Goal: Task Accomplishment & Management: Use online tool/utility

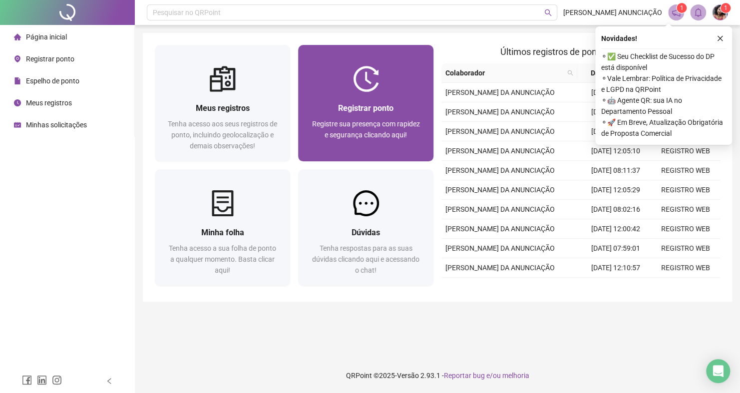
click at [318, 111] on div "Registrar ponto" at bounding box center [365, 108] width 111 height 12
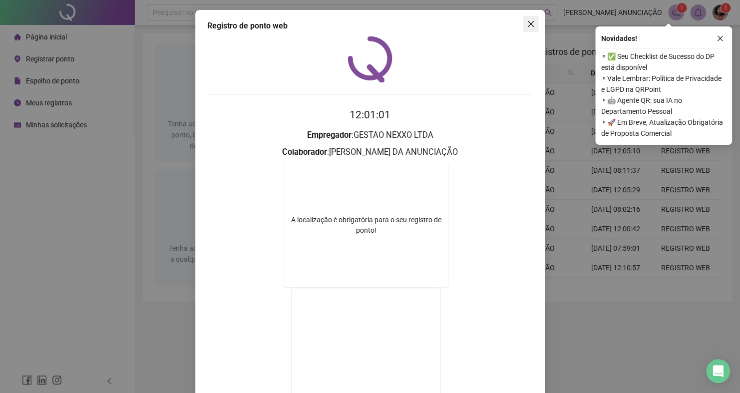
click at [528, 21] on icon "close" at bounding box center [531, 24] width 8 height 8
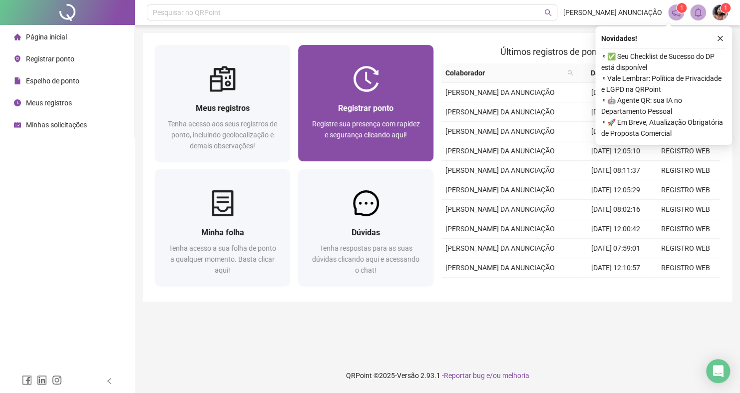
click at [370, 135] on span "Registre sua presença com rapidez e segurança clicando aqui!" at bounding box center [366, 129] width 108 height 19
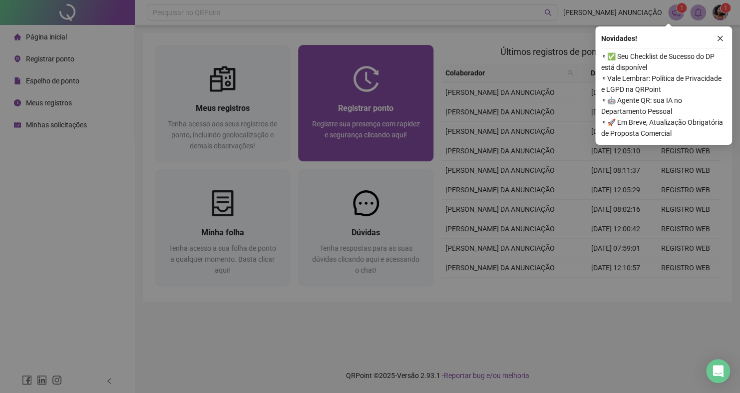
click at [370, 135] on strong "Empregador" at bounding box center [369, 134] width 44 height 9
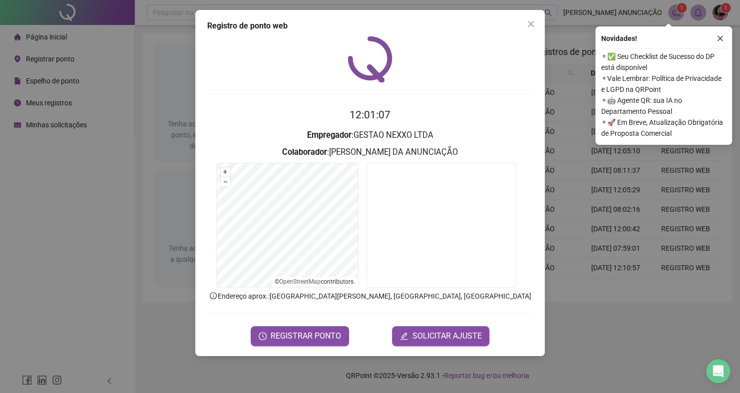
click at [313, 324] on form "12:01:07 Empregador : GESTAO NEXXO LTDA Colaborador : [PERSON_NAME] DA ANUNCIAÇ…" at bounding box center [370, 226] width 326 height 239
click at [307, 334] on span "REGISTRAR PONTO" at bounding box center [306, 336] width 70 height 12
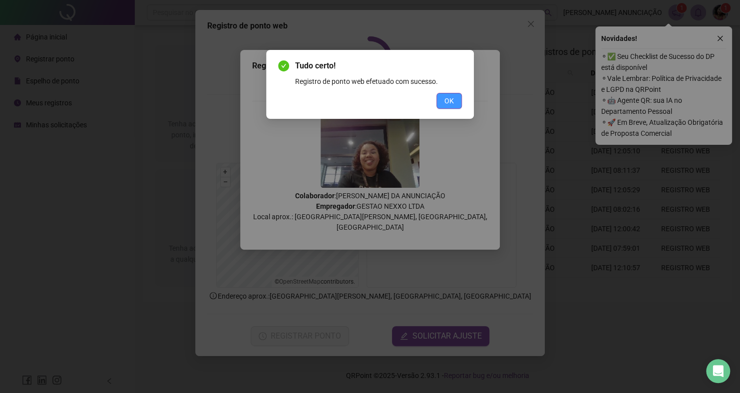
click at [453, 106] on button "OK" at bounding box center [448, 101] width 25 height 16
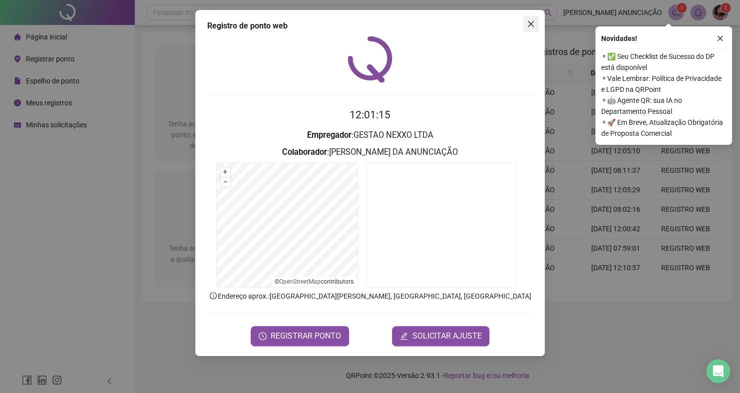
click at [533, 30] on button "Close" at bounding box center [531, 24] width 16 height 16
